Goal: Navigation & Orientation: Find specific page/section

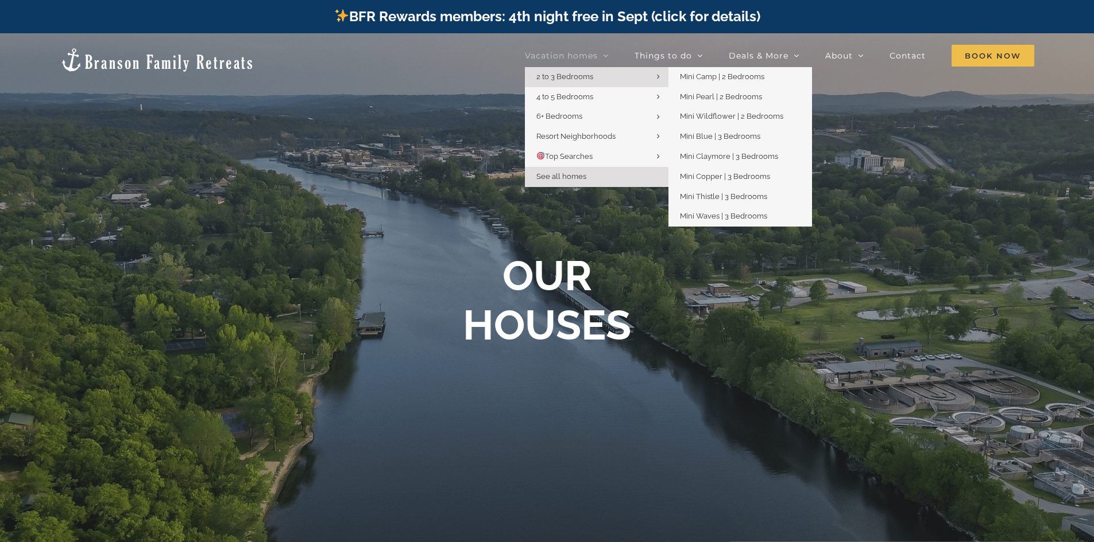
click at [626, 73] on link "2 to 3 Bedrooms" at bounding box center [597, 77] width 144 height 20
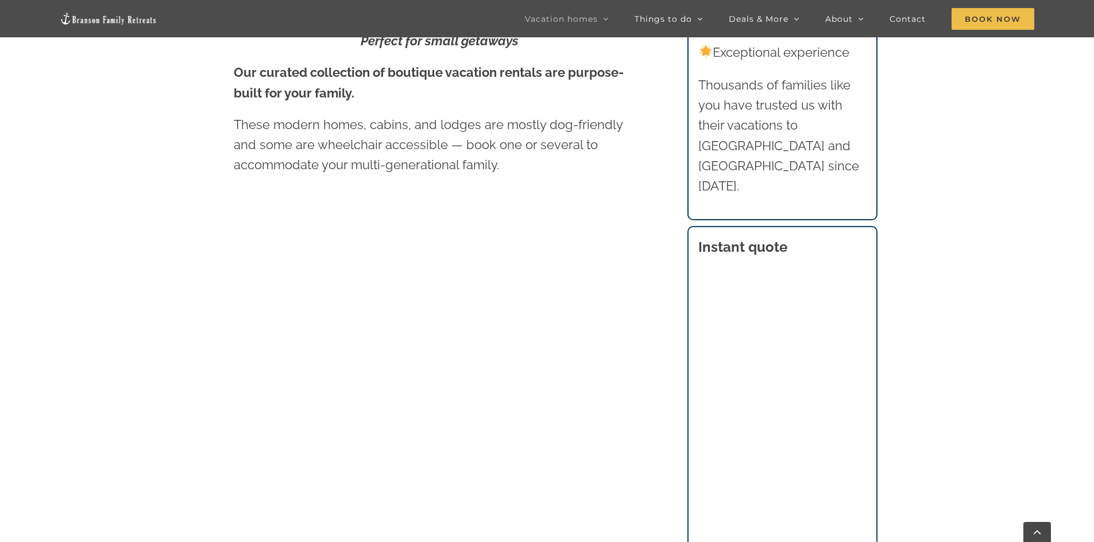
scroll to position [689, 0]
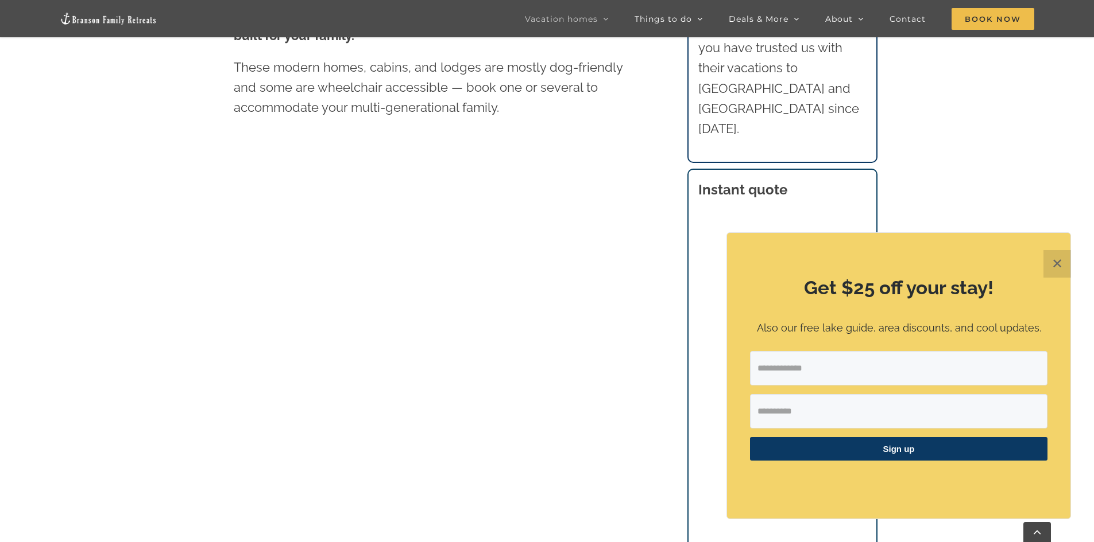
click at [1055, 268] on button "✕" at bounding box center [1057, 264] width 28 height 28
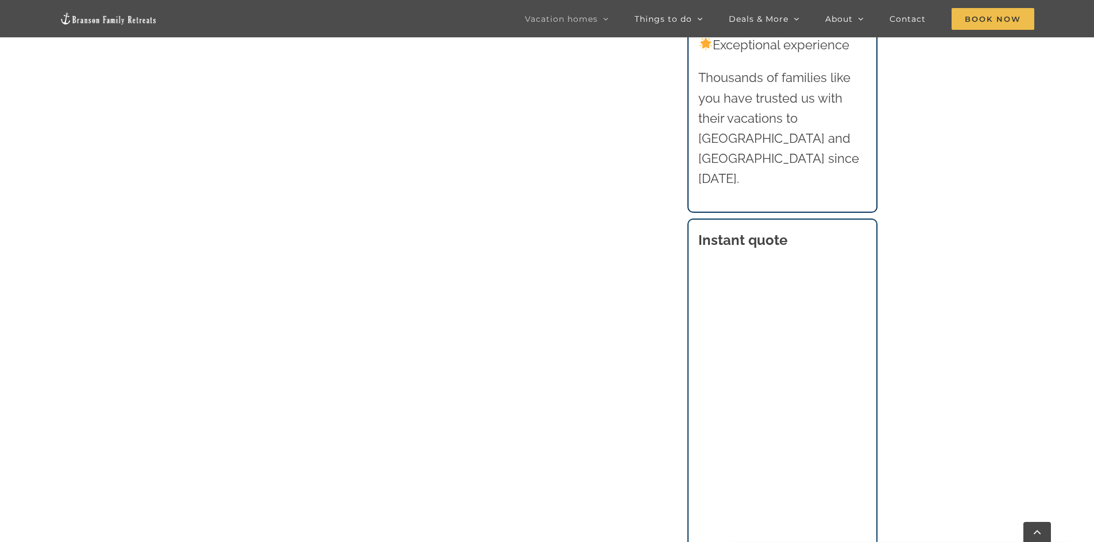
scroll to position [804, 0]
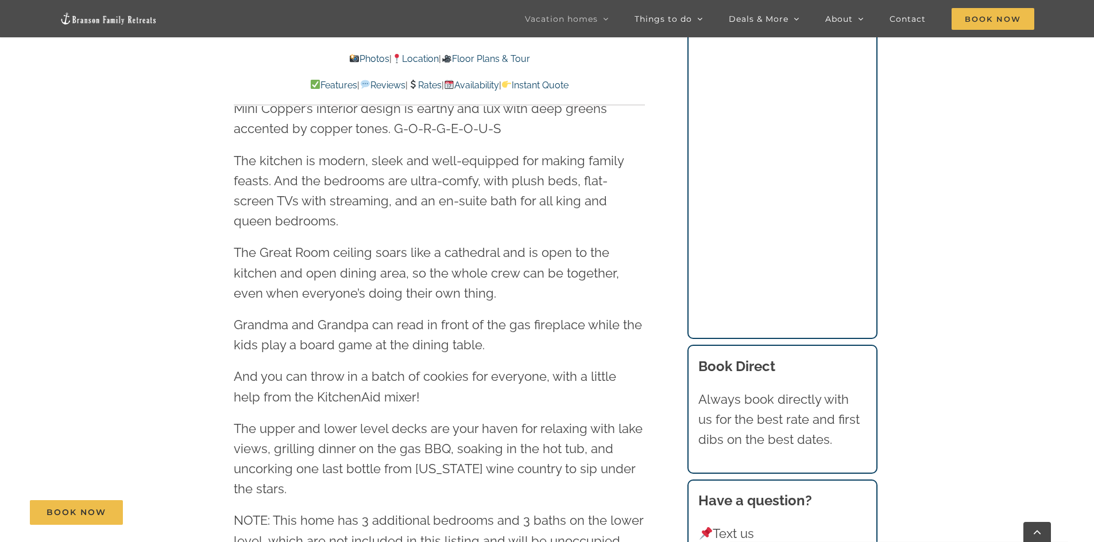
scroll to position [1837, 0]
